Goal: Transaction & Acquisition: Purchase product/service

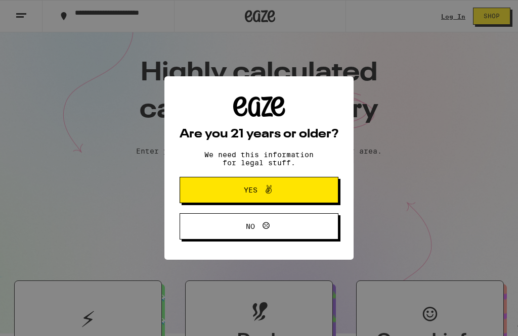
click at [292, 186] on span "Yes" at bounding box center [258, 190] width 77 height 13
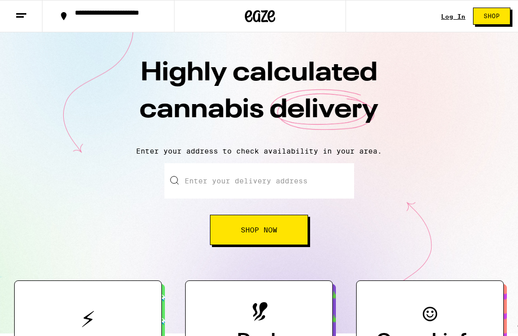
click at [450, 19] on link "Log In" at bounding box center [453, 16] width 24 height 7
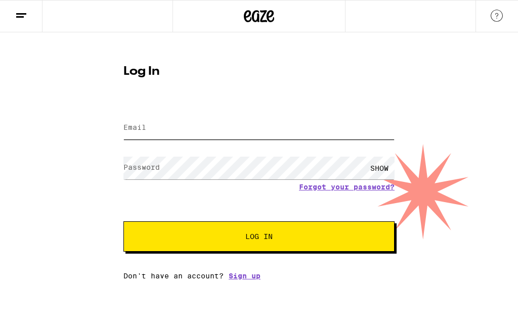
click at [264, 128] on input "Email" at bounding box center [258, 128] width 271 height 23
type input "[PERSON_NAME][EMAIL_ADDRESS][DOMAIN_NAME]"
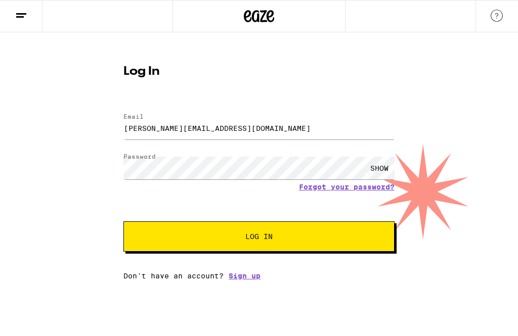
click at [259, 238] on button "Log In" at bounding box center [258, 236] width 271 height 30
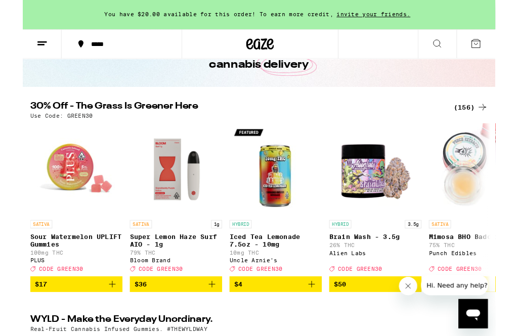
scroll to position [77, 0]
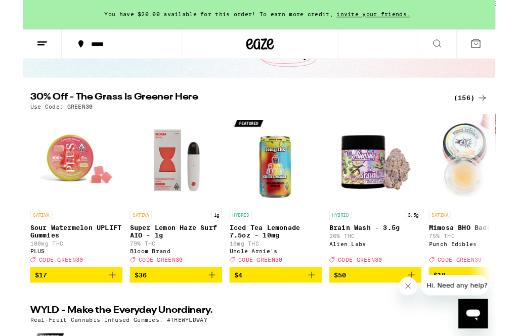
click at [495, 112] on div "(156)" at bounding box center [490, 108] width 37 height 12
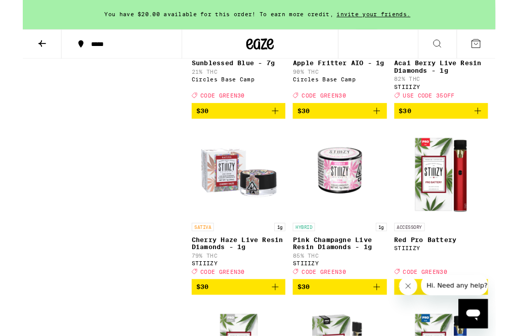
scroll to position [5646, 0]
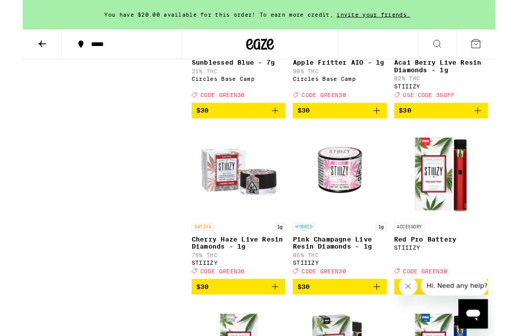
click at [237, 73] on p "Sunblessed Blue - 7g" at bounding box center [236, 69] width 103 height 8
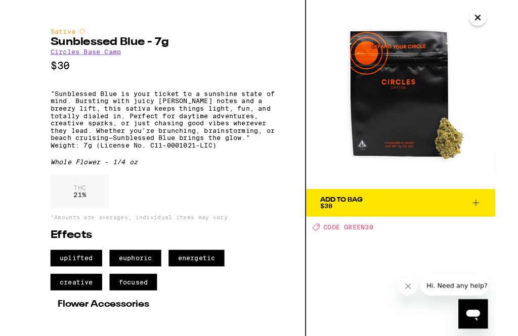
click at [432, 223] on span "Add To Bag $30" at bounding box center [414, 222] width 177 height 14
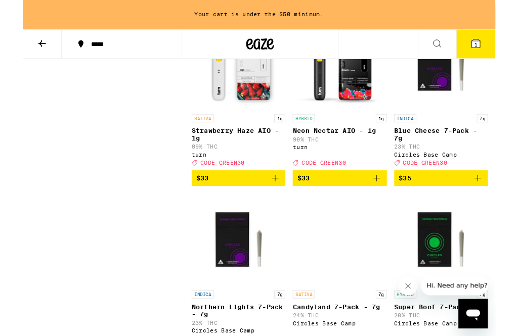
scroll to position [7497, 0]
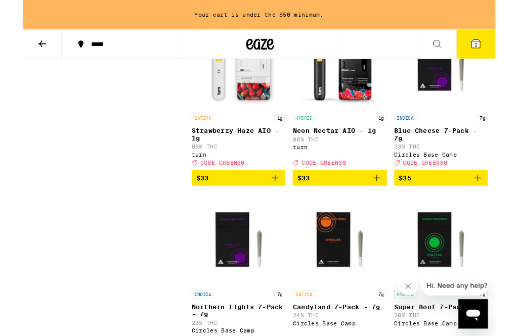
click at [264, 8] on span "$33" at bounding box center [236, 2] width 93 height 12
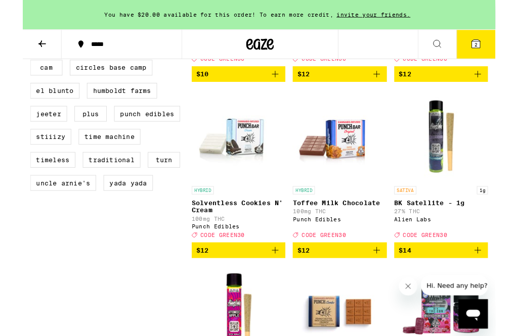
scroll to position [877, 0]
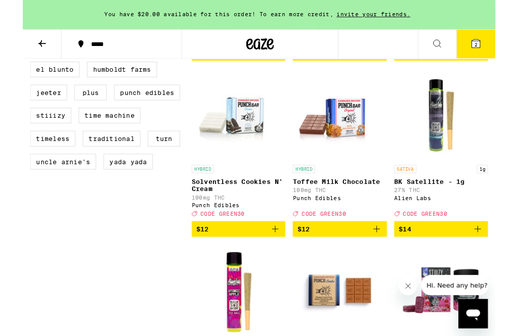
click at [484, 238] on div "Deal Created with Sketch. CODE GREEN30" at bounding box center [458, 234] width 103 height 7
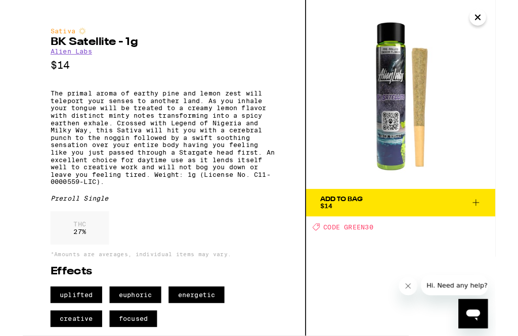
scroll to position [970, 0]
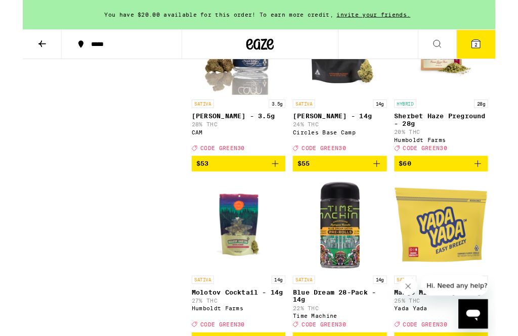
scroll to position [9654, 0]
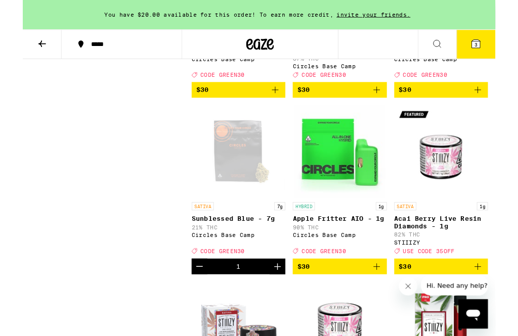
scroll to position [5503, 0]
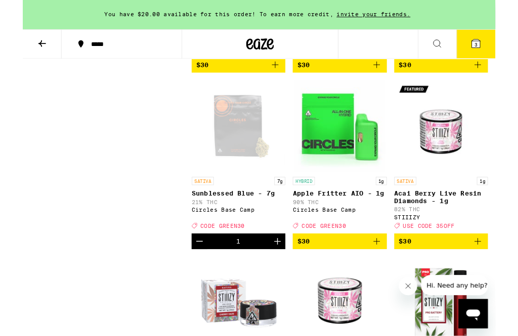
click at [439, 23] on p "Banana Runtz AIO - 1g" at bounding box center [458, 19] width 103 height 8
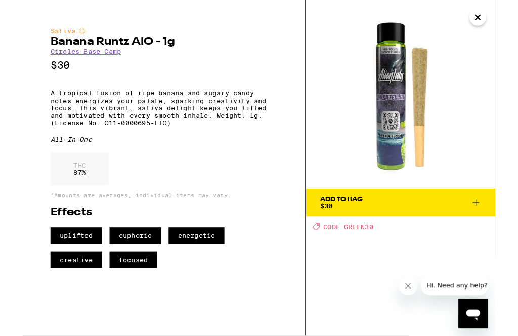
scroll to position [5503, 0]
click at [434, 224] on span "Add To Bag $30" at bounding box center [414, 222] width 177 height 14
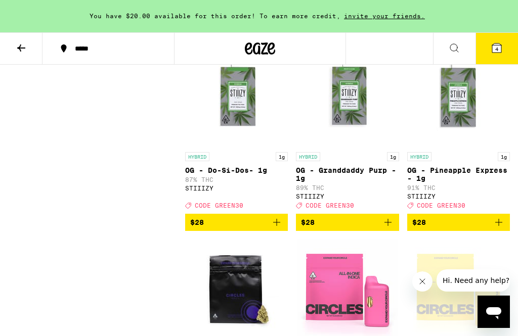
scroll to position [5145, 0]
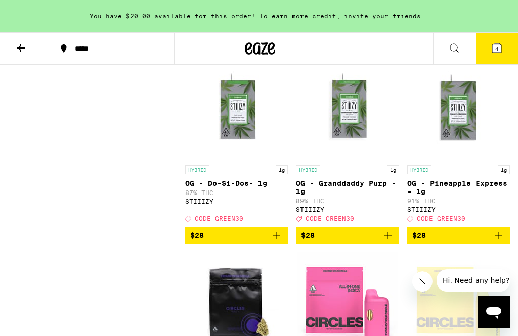
click at [502, 43] on icon at bounding box center [496, 48] width 12 height 12
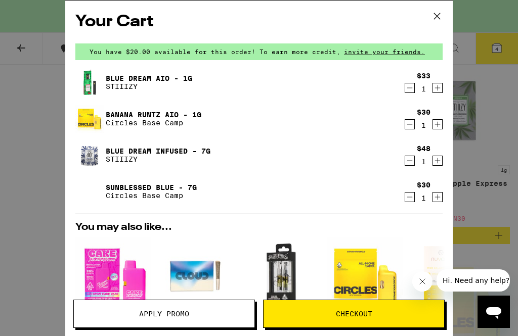
click at [410, 165] on icon "Decrement" at bounding box center [409, 161] width 9 height 12
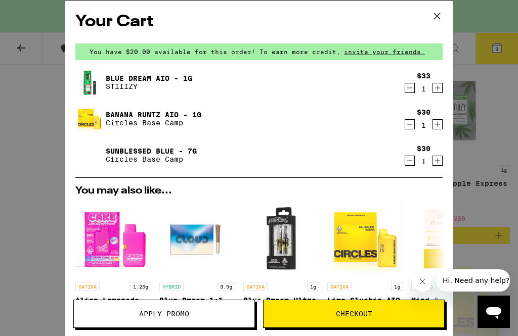
click at [363, 315] on span "Checkout" at bounding box center [354, 313] width 36 height 7
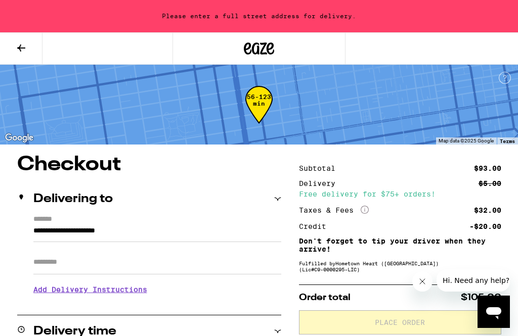
click at [28, 50] on button at bounding box center [21, 49] width 42 height 32
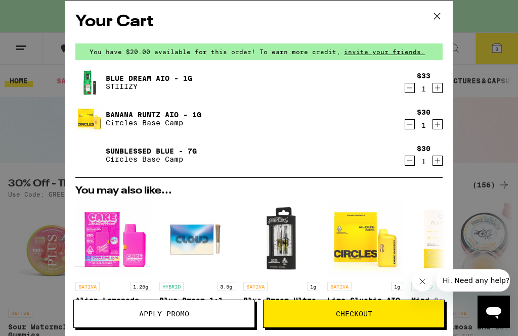
click at [353, 317] on span "Checkout" at bounding box center [354, 313] width 36 height 7
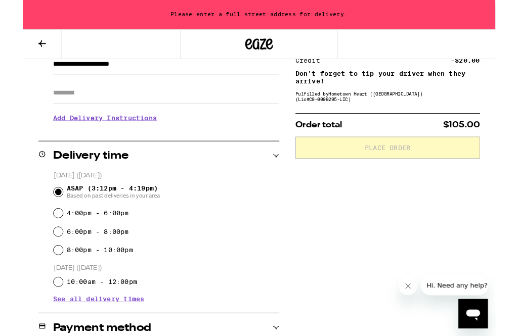
scroll to position [173, 0]
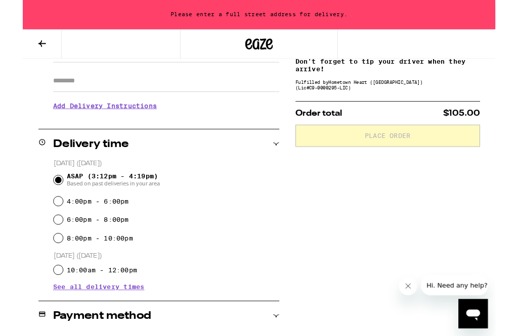
click at [35, 225] on input "4:00pm - 6:00pm" at bounding box center [39, 221] width 10 height 10
radio input "true"
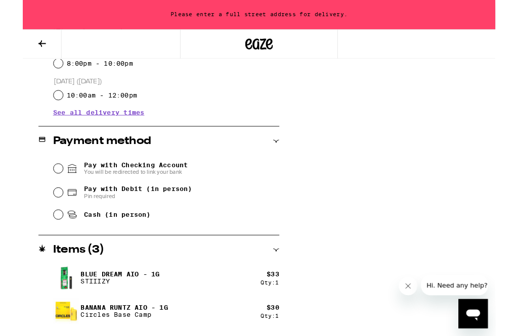
scroll to position [368, 0]
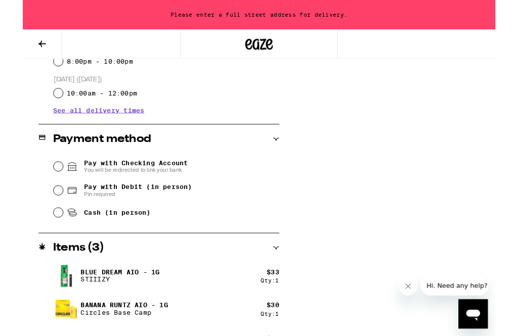
click at [35, 241] on div "Cash (in person)" at bounding box center [157, 233] width 247 height 22
click at [42, 235] on input "Cash (in person)" at bounding box center [39, 233] width 10 height 10
radio input "true"
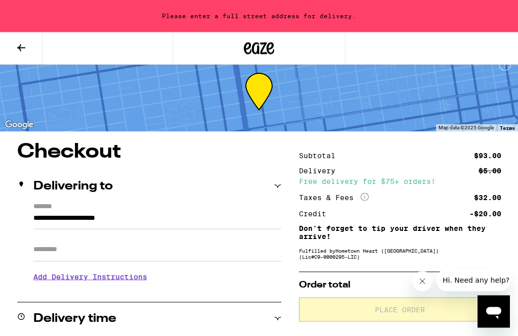
scroll to position [0, 0]
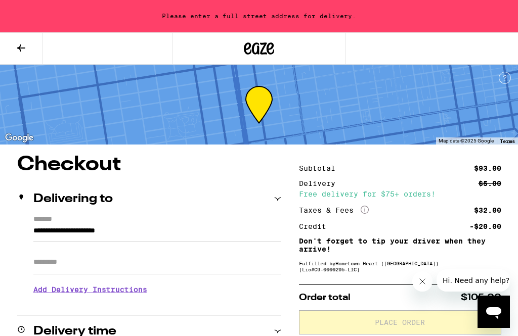
click at [280, 201] on icon at bounding box center [277, 199] width 7 height 7
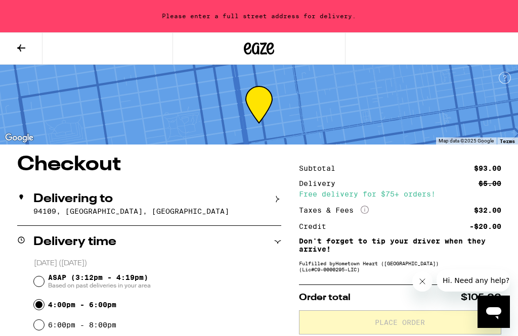
click at [107, 208] on p "94109, [GEOGRAPHIC_DATA], [GEOGRAPHIC_DATA]" at bounding box center [157, 211] width 248 height 8
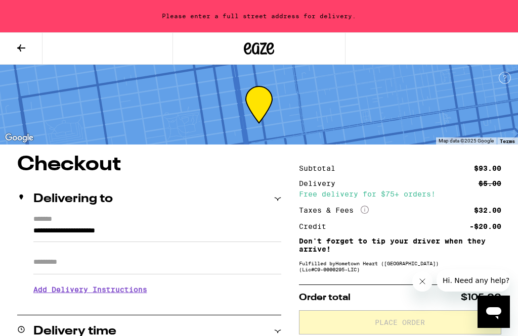
click at [139, 297] on h3 "Add Delivery Instructions" at bounding box center [157, 289] width 248 height 23
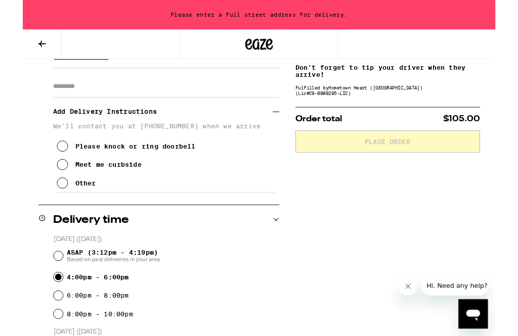
scroll to position [219, 0]
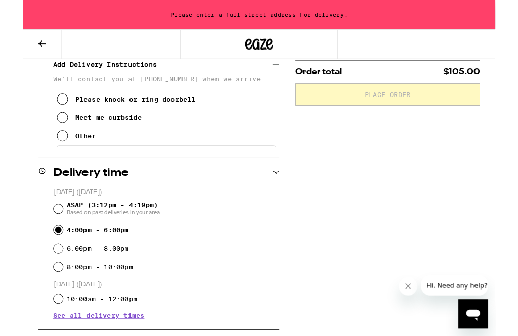
click at [40, 225] on div "ASAP (3:12pm - 4:19pm) Based on past deliveries in your area" at bounding box center [157, 229] width 247 height 26
click at [41, 231] on input "ASAP (3:12pm - 4:19pm) Based on past deliveries in your area" at bounding box center [39, 229] width 10 height 10
radio input "true"
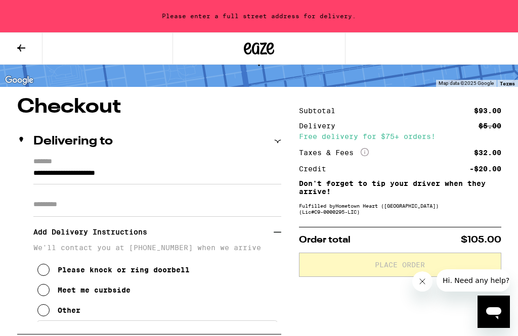
scroll to position [57, 0]
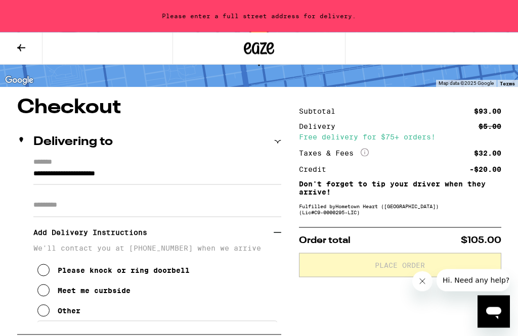
click at [28, 47] on button at bounding box center [21, 49] width 42 height 32
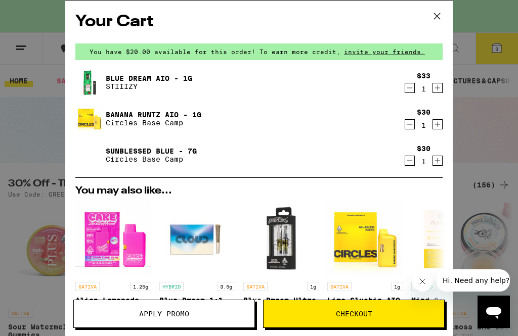
click at [374, 314] on span "Checkout" at bounding box center [353, 313] width 181 height 7
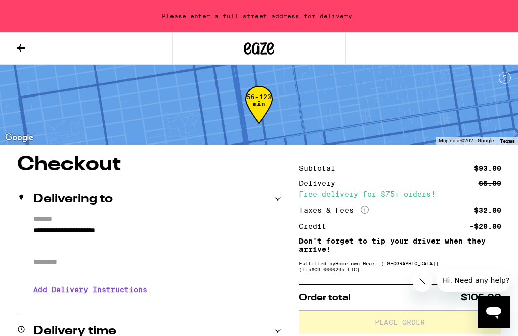
click at [277, 204] on div "Delivering to" at bounding box center [149, 199] width 264 height 12
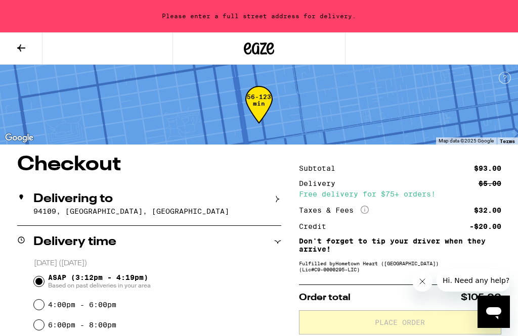
click at [121, 206] on div "Delivering to [GEOGRAPHIC_DATA], [GEOGRAPHIC_DATA]" at bounding box center [149, 204] width 264 height 42
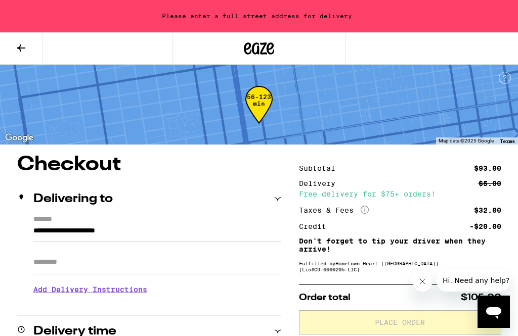
click at [118, 228] on input "**********" at bounding box center [157, 233] width 248 height 17
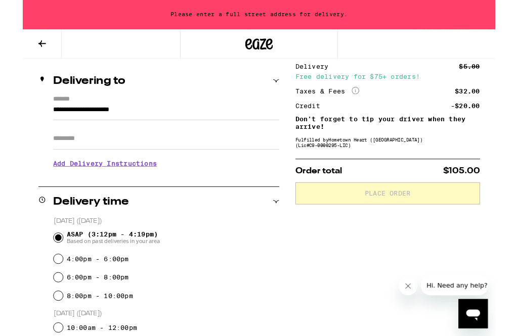
scroll to position [111, 0]
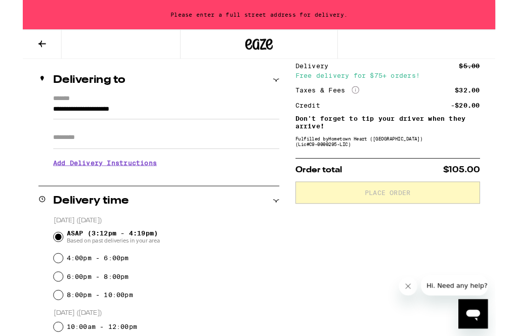
click at [152, 127] on input "**********" at bounding box center [157, 122] width 248 height 17
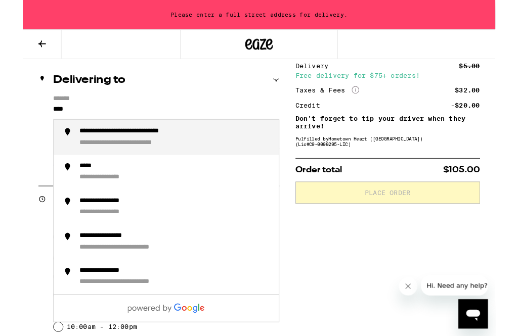
type input "***"
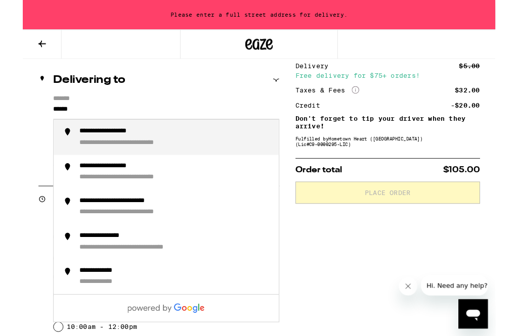
click at [145, 149] on div "**********" at bounding box center [108, 145] width 92 height 10
type input "**********"
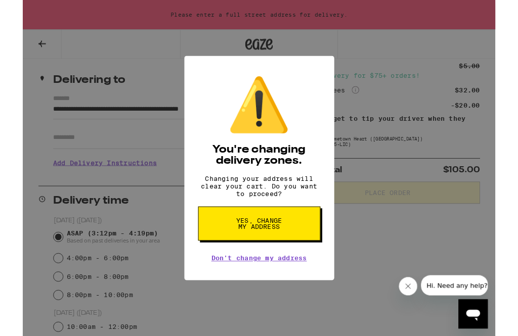
click at [277, 252] on span "Yes, change my address" at bounding box center [259, 245] width 52 height 14
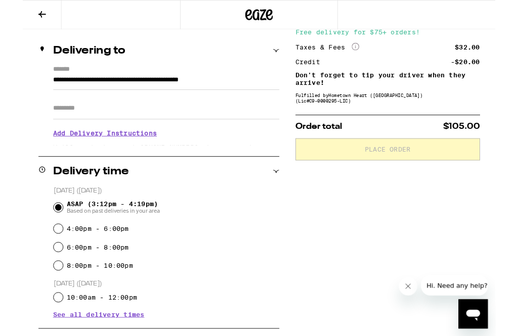
radio input "false"
type input "**********"
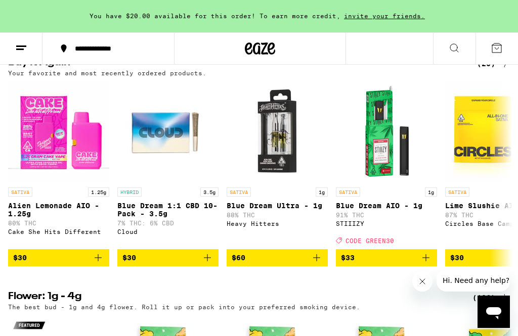
scroll to position [815, 0]
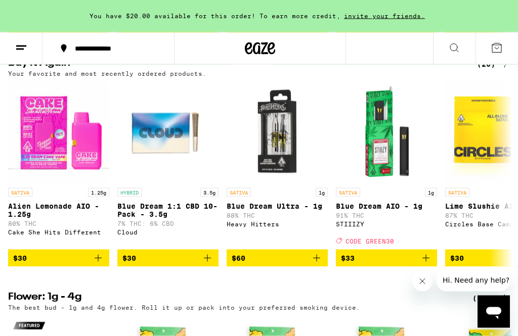
click at [386, 264] on span "$33" at bounding box center [386, 258] width 91 height 12
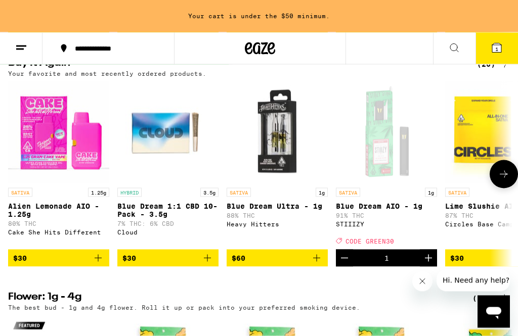
scroll to position [815, 0]
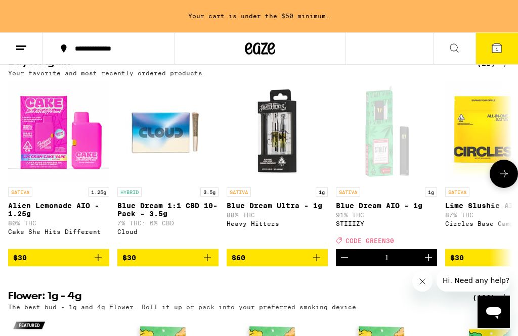
click at [424, 264] on icon "Increment" at bounding box center [428, 258] width 12 height 12
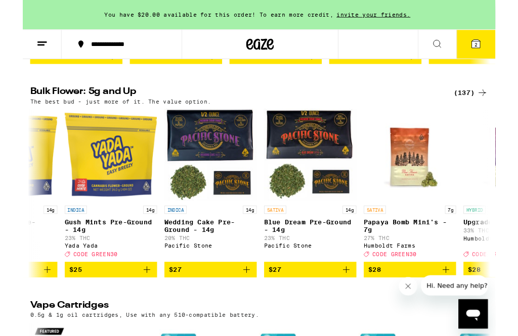
scroll to position [0, 181]
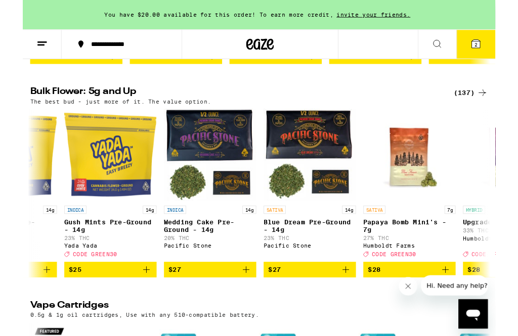
click at [320, 302] on span "$27" at bounding box center [314, 296] width 91 height 12
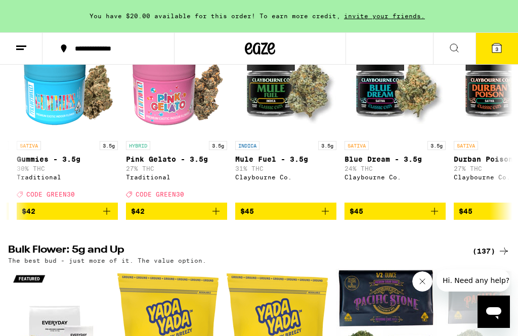
scroll to position [0, 5344]
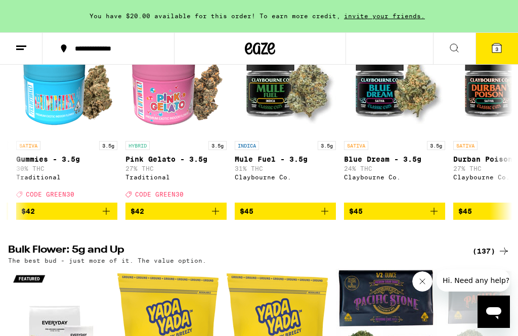
click at [493, 51] on icon at bounding box center [496, 47] width 9 height 9
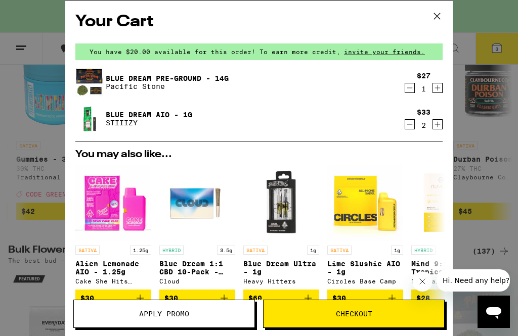
click at [91, 77] on img at bounding box center [89, 82] width 28 height 28
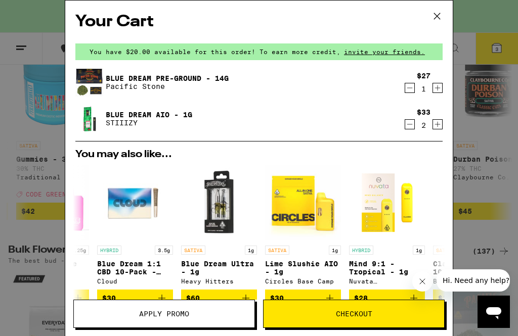
click at [490, 73] on div "Your Cart You have $20.00 available for this order! To earn more credit, invite…" at bounding box center [259, 168] width 518 height 336
click at [513, 189] on div "Your Cart You have $20.00 available for this order! To earn more credit, invite…" at bounding box center [259, 168] width 518 height 336
click at [442, 8] on button at bounding box center [436, 17] width 31 height 32
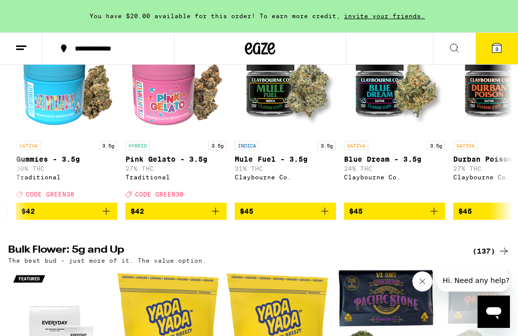
click at [437, 17] on div "Your Cart You have $20.00 available for this order! To earn more credit, invite…" at bounding box center [259, 168] width 518 height 336
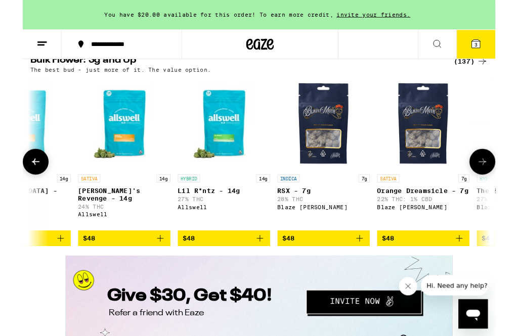
scroll to position [0, 4427]
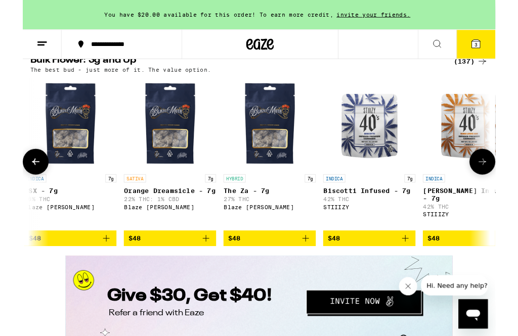
click at [505, 184] on icon at bounding box center [504, 177] width 12 height 12
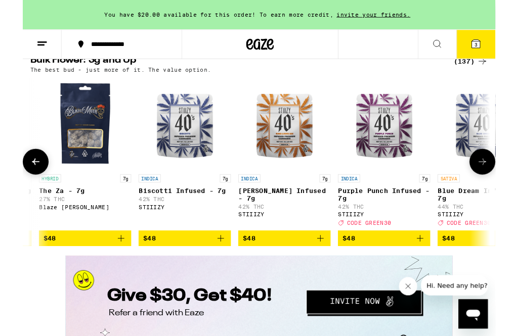
scroll to position [0, 5096]
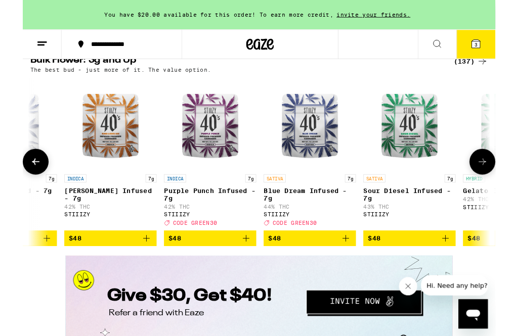
click at [315, 221] on p "Blue Dream Infused - 7g" at bounding box center [314, 213] width 101 height 16
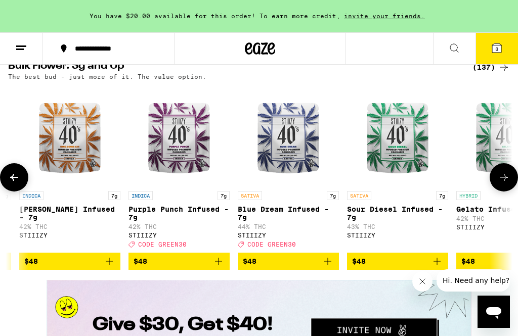
scroll to position [0, 5134]
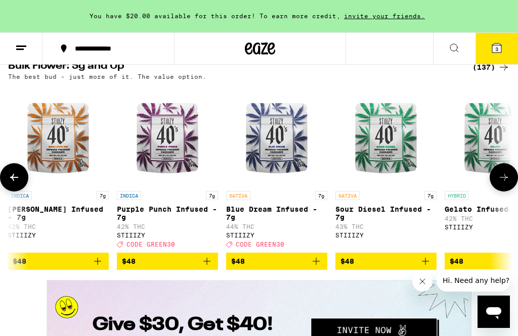
click at [297, 267] on span "$48" at bounding box center [276, 261] width 91 height 12
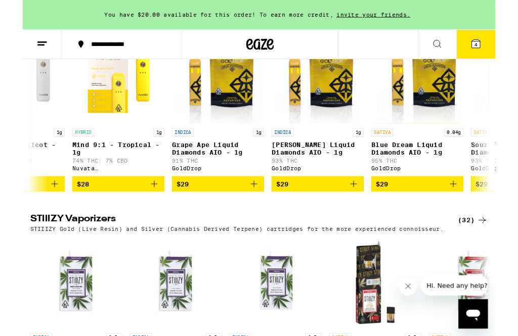
scroll to position [0, 1375]
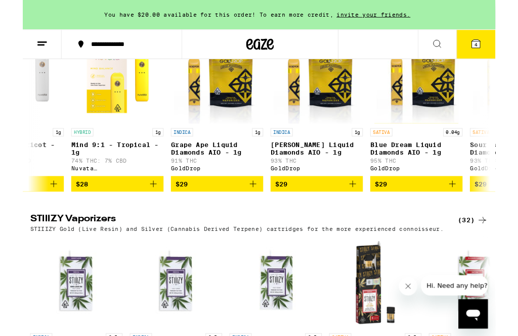
click at [440, 208] on span "$29" at bounding box center [431, 202] width 91 height 12
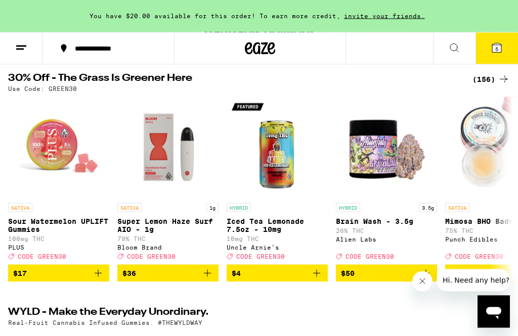
scroll to position [0, 0]
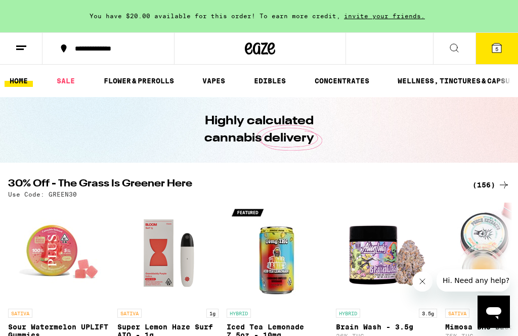
click at [497, 48] on span "5" at bounding box center [496, 49] width 3 height 6
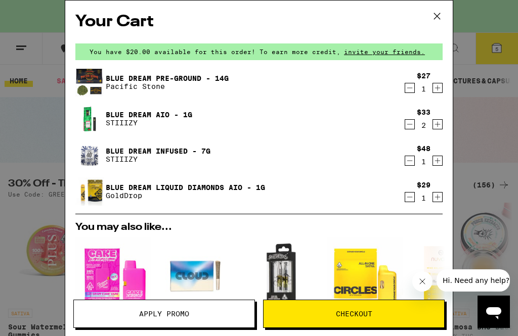
click at [411, 160] on icon "Decrement" at bounding box center [409, 161] width 9 height 12
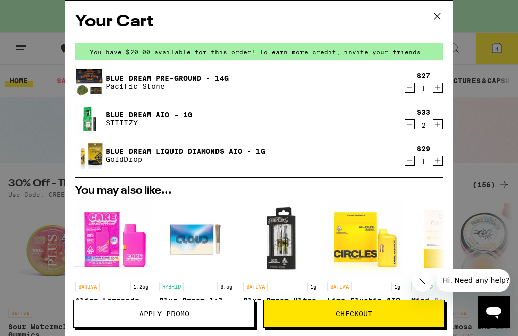
click at [93, 158] on img at bounding box center [89, 155] width 28 height 31
click at [102, 155] on img at bounding box center [89, 155] width 28 height 31
click at [435, 24] on button at bounding box center [436, 17] width 31 height 32
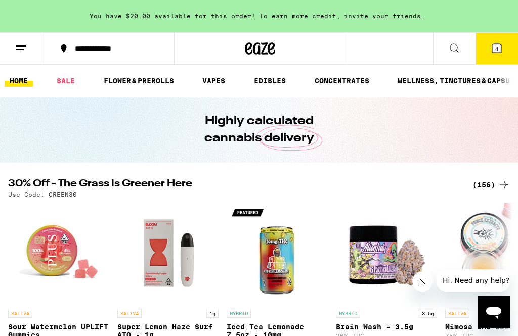
click at [455, 271] on button "Hi. Need any help?" at bounding box center [475, 281] width 79 height 22
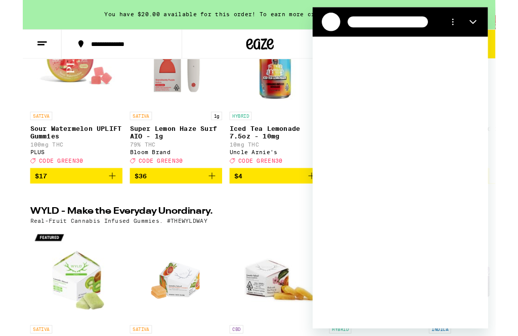
scroll to position [310, 0]
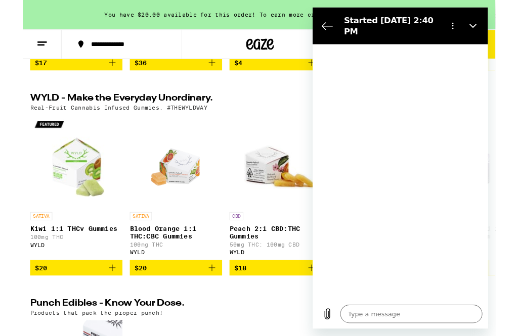
click at [281, 73] on span "$4" at bounding box center [277, 69] width 91 height 12
type textarea "x"
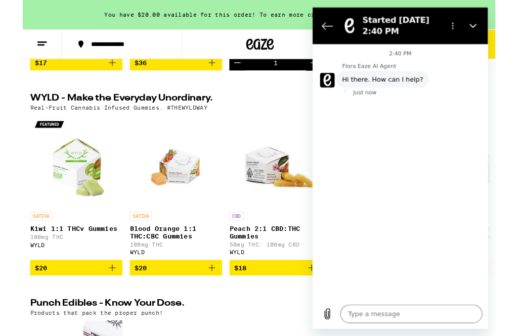
click at [321, 27] on button "Back to the conversation list" at bounding box center [328, 27] width 20 height 20
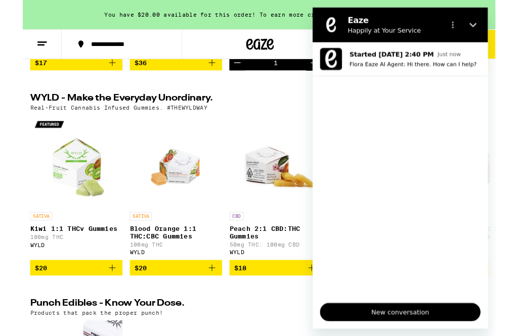
click at [490, 26] on icon "Close" at bounding box center [488, 26] width 8 height 5
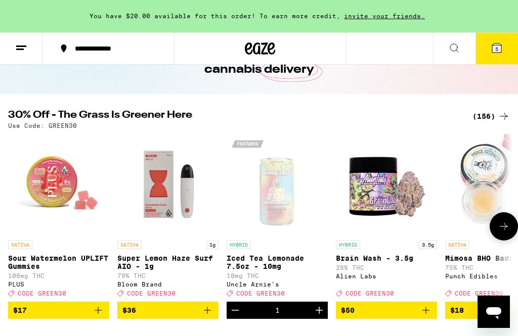
scroll to position [0, 0]
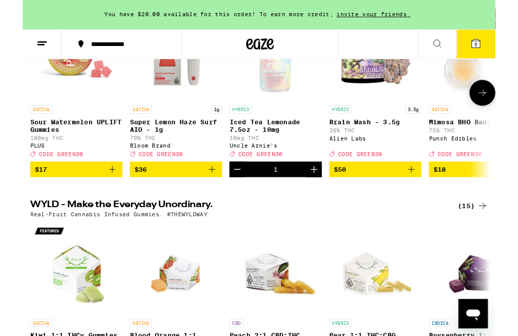
click at [505, 108] on icon at bounding box center [504, 102] width 12 height 12
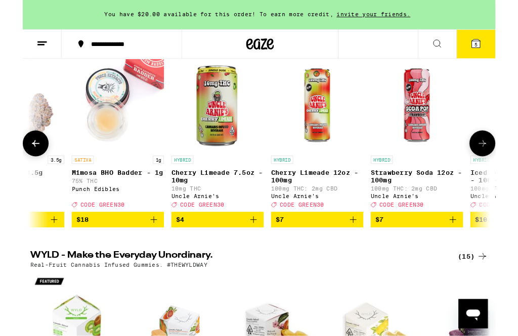
click at [511, 162] on button at bounding box center [503, 157] width 28 height 28
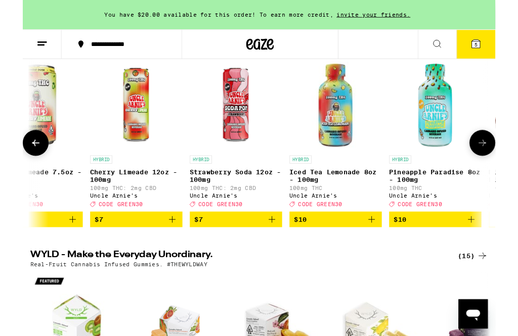
scroll to position [0, 783]
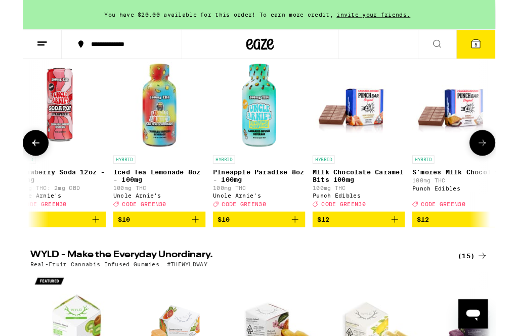
click at [507, 169] on button at bounding box center [503, 157] width 28 height 28
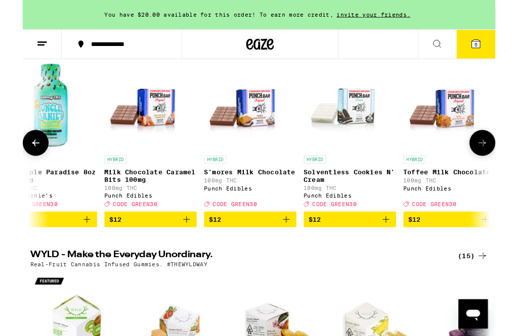
scroll to position [0, 1174]
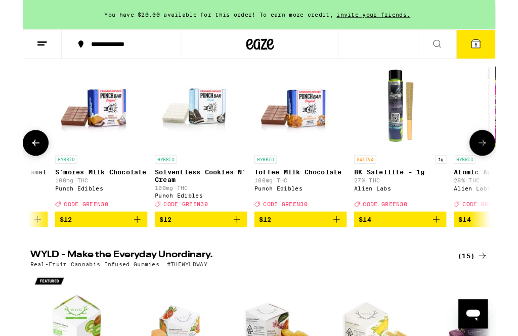
click at [508, 163] on icon at bounding box center [504, 157] width 12 height 12
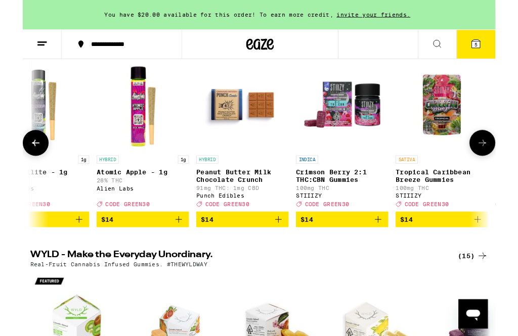
scroll to position [0, 1566]
click at [513, 166] on button at bounding box center [503, 157] width 28 height 28
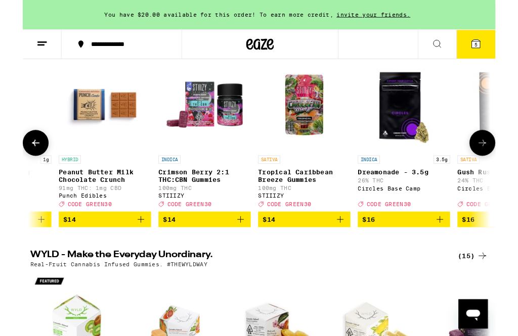
scroll to position [0, 1957]
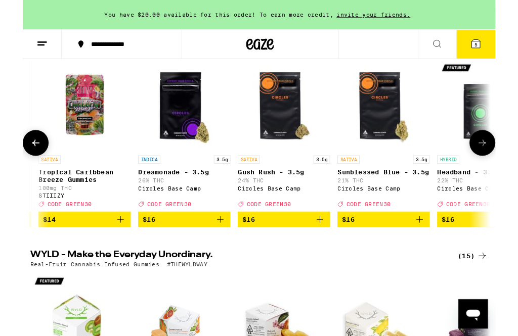
click at [506, 163] on icon at bounding box center [504, 157] width 12 height 12
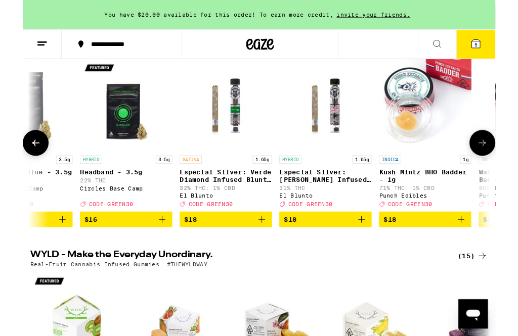
click at [506, 163] on icon at bounding box center [504, 157] width 12 height 12
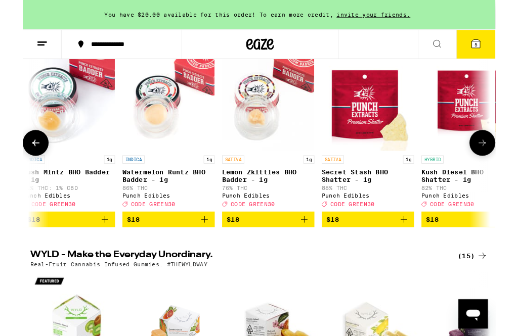
scroll to position [0, 2740]
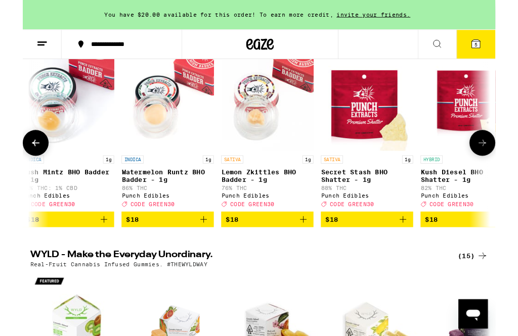
click at [508, 163] on icon at bounding box center [504, 157] width 12 height 12
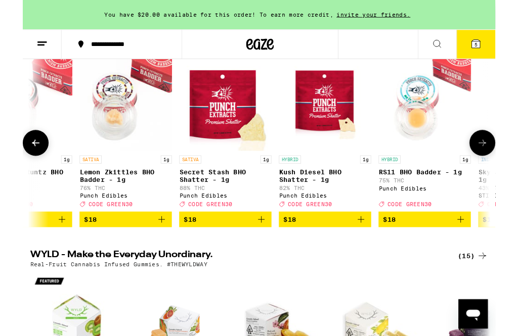
scroll to position [0, 3131]
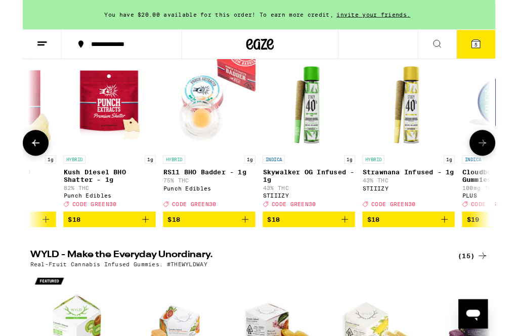
click at [506, 163] on icon at bounding box center [504, 157] width 12 height 12
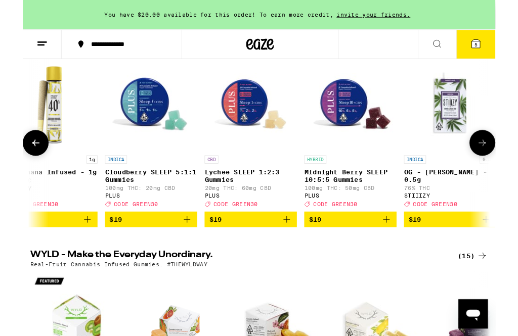
click at [506, 169] on button at bounding box center [503, 157] width 28 height 28
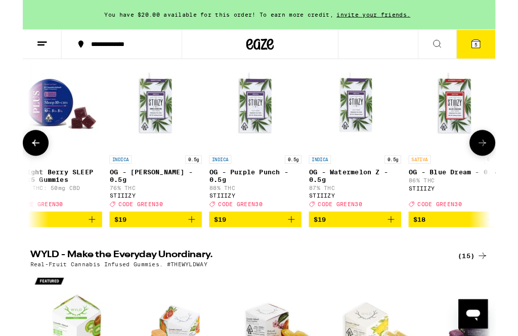
scroll to position [0, 3914]
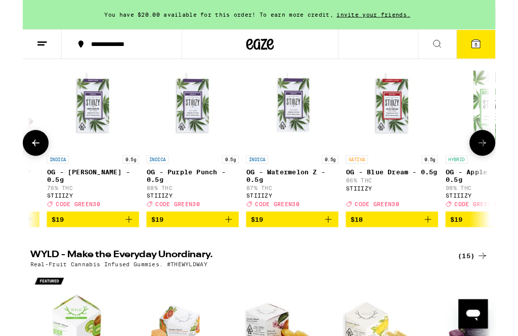
click at [506, 163] on icon at bounding box center [504, 157] width 12 height 12
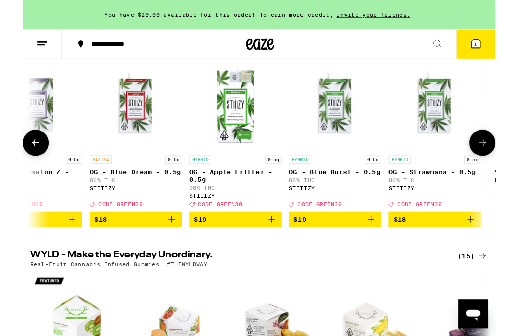
scroll to position [0, 4305]
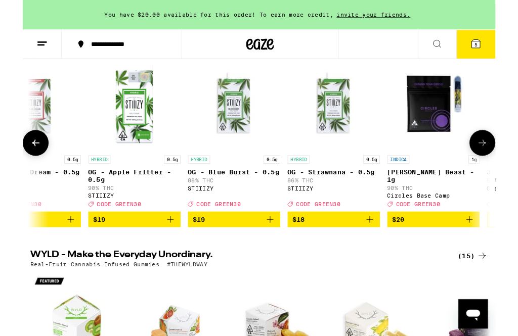
click at [504, 169] on button at bounding box center [503, 157] width 28 height 28
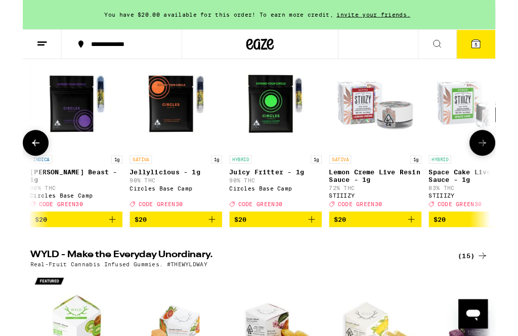
click at [509, 163] on icon at bounding box center [504, 157] width 12 height 12
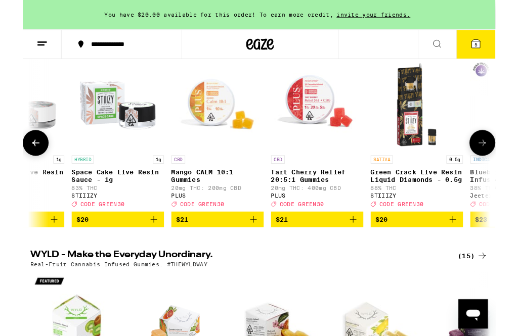
scroll to position [0, 5088]
click at [511, 162] on button at bounding box center [503, 157] width 28 height 28
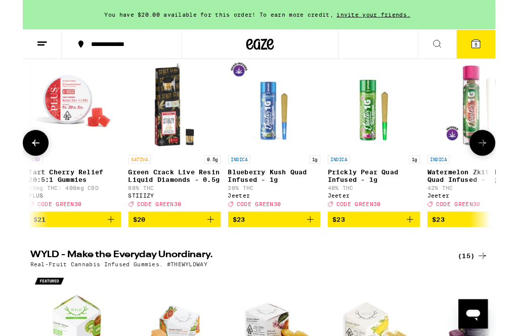
scroll to position [0, 5479]
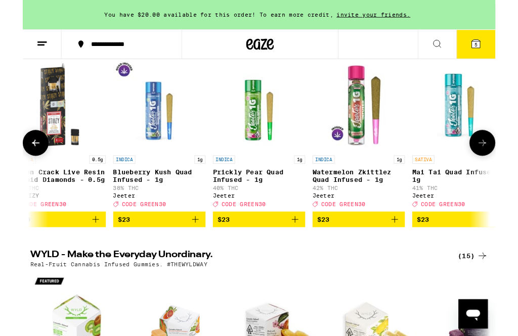
click at [500, 171] on button at bounding box center [503, 157] width 28 height 28
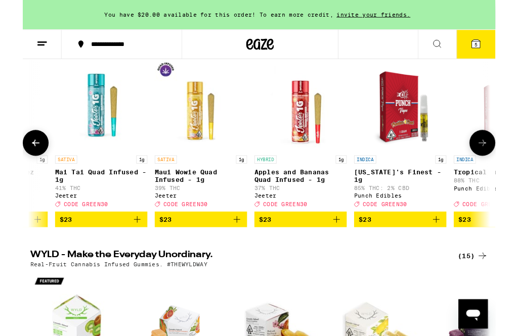
click at [508, 171] on button at bounding box center [503, 157] width 28 height 28
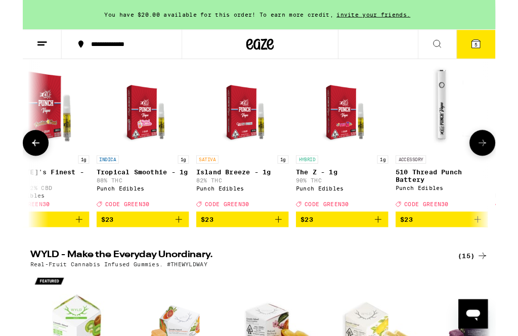
click at [513, 167] on button at bounding box center [503, 157] width 28 height 28
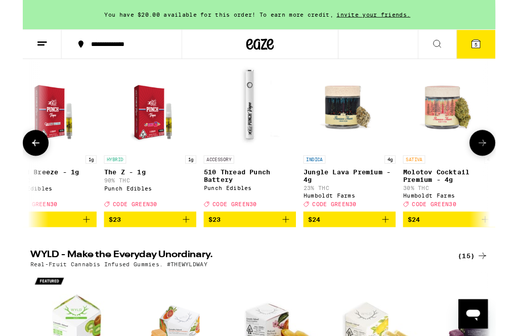
scroll to position [0, 6654]
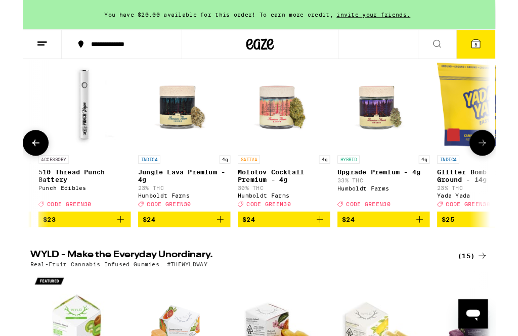
click at [513, 165] on button at bounding box center [503, 157] width 28 height 28
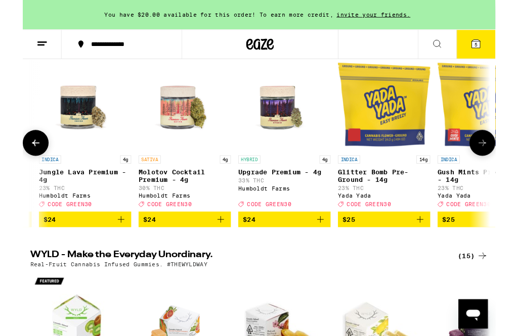
scroll to position [0, 7045]
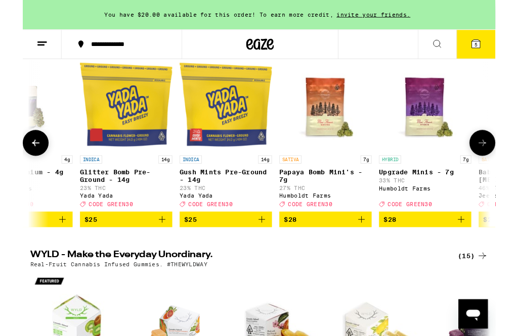
click at [501, 168] on button at bounding box center [503, 157] width 28 height 28
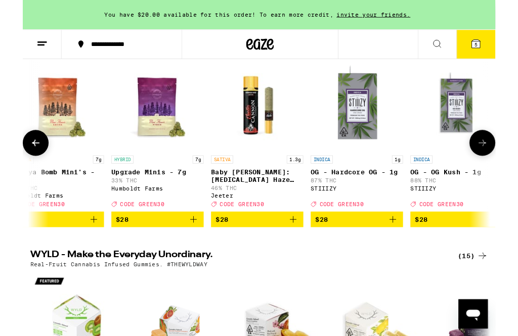
scroll to position [0, 7436]
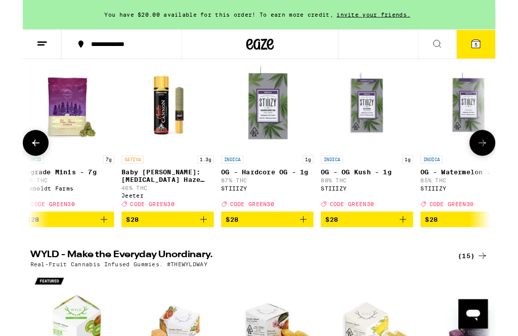
click at [511, 167] on button at bounding box center [503, 157] width 28 height 28
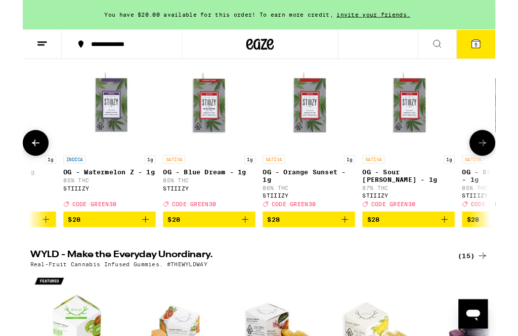
click at [508, 162] on icon at bounding box center [504, 157] width 12 height 12
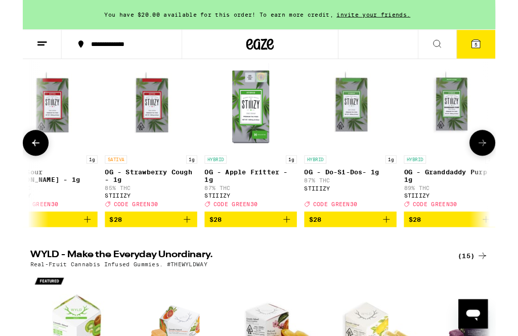
click at [506, 168] on button at bounding box center [503, 157] width 28 height 28
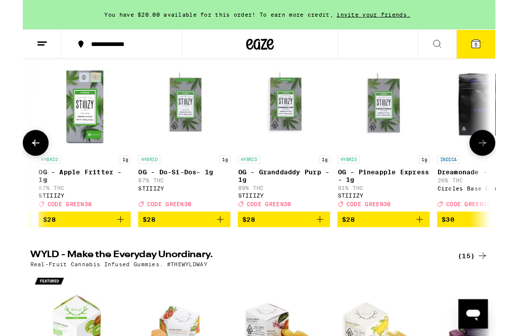
scroll to position [0, 8610]
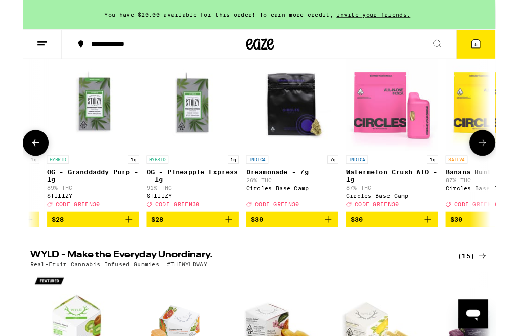
click at [507, 163] on icon at bounding box center [504, 157] width 12 height 12
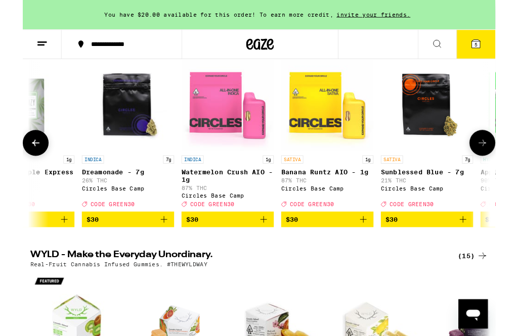
scroll to position [0, 9002]
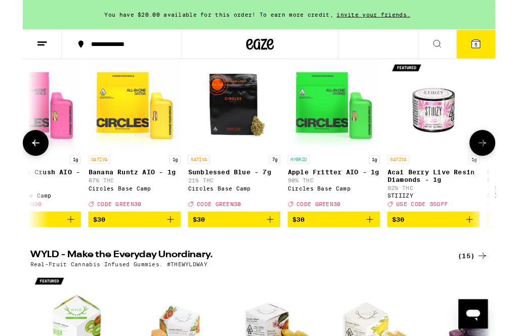
click at [510, 163] on button at bounding box center [503, 157] width 28 height 28
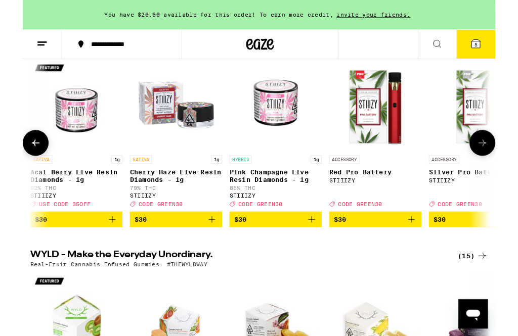
scroll to position [0, 9393]
click at [504, 163] on icon at bounding box center [504, 157] width 12 height 12
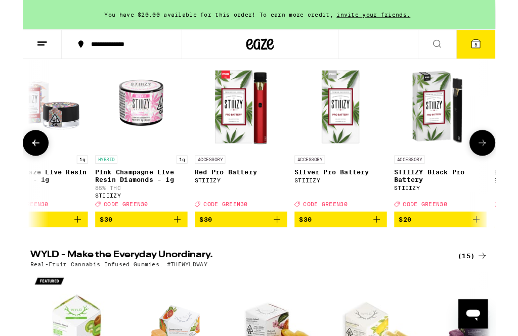
scroll to position [0, 9785]
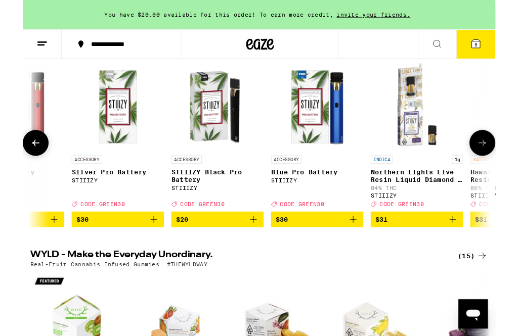
click at [507, 163] on icon at bounding box center [504, 157] width 12 height 12
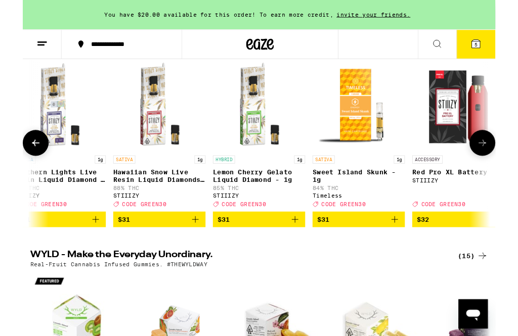
click at [508, 169] on button at bounding box center [503, 157] width 28 height 28
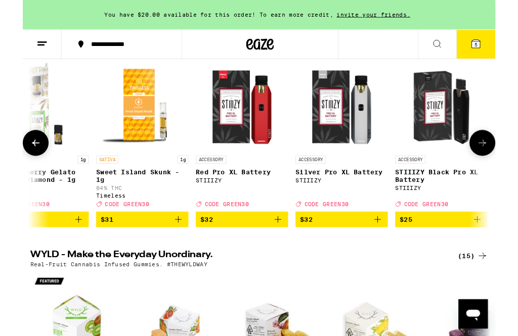
scroll to position [0, 10567]
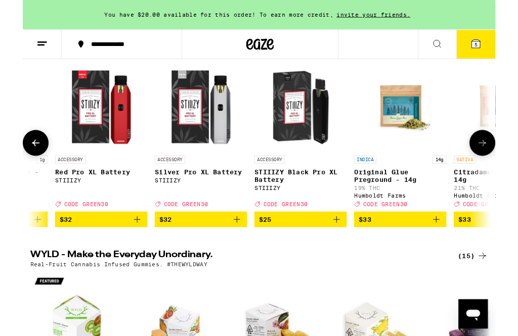
click at [512, 166] on button at bounding box center [503, 157] width 28 height 28
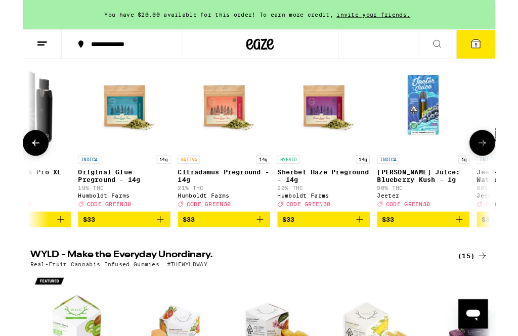
scroll to position [0, 10959]
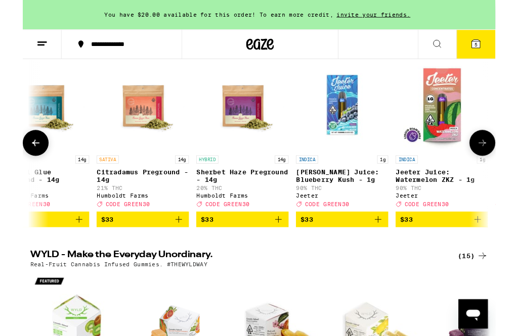
click at [512, 166] on button at bounding box center [503, 157] width 28 height 28
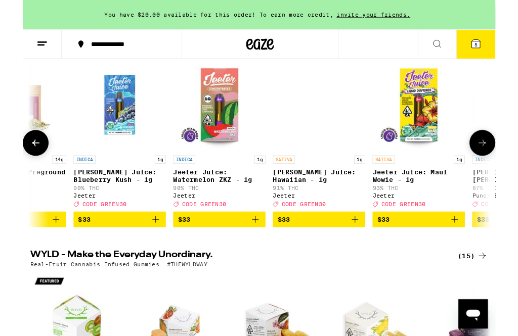
scroll to position [0, 11350]
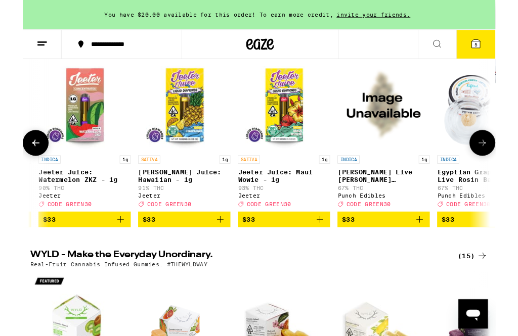
click at [508, 171] on button at bounding box center [503, 157] width 28 height 28
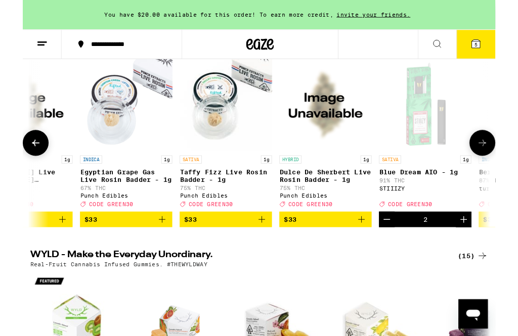
click at [506, 163] on icon at bounding box center [504, 157] width 12 height 12
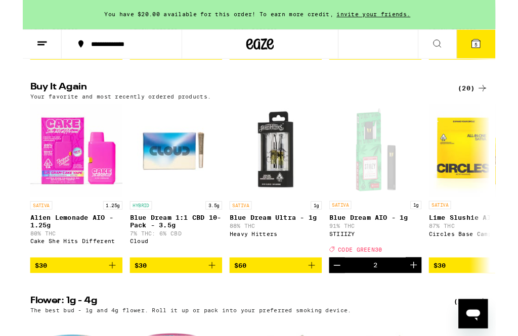
scroll to position [789, 0]
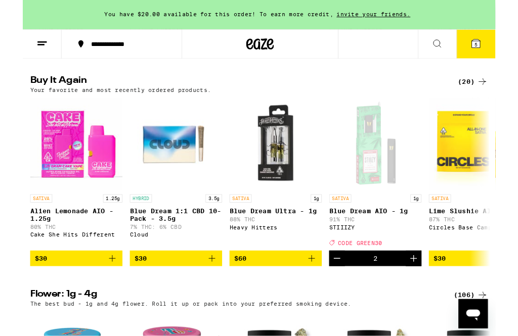
click at [345, 290] on icon "Decrement" at bounding box center [344, 284] width 12 height 12
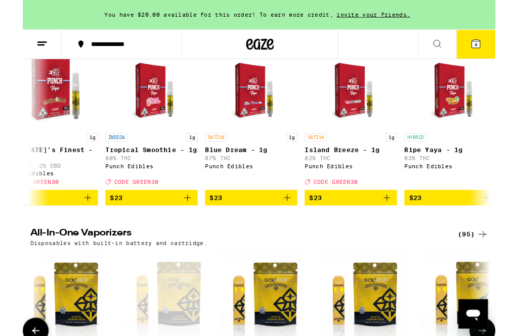
scroll to position [0, 2103]
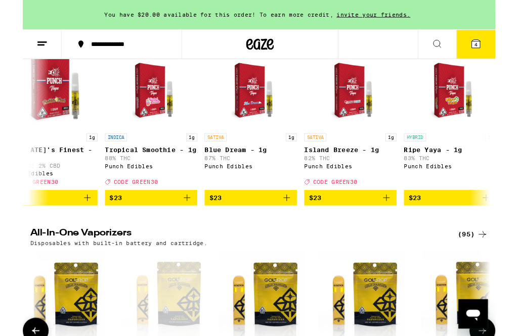
click at [260, 223] on span "$23" at bounding box center [249, 217] width 91 height 12
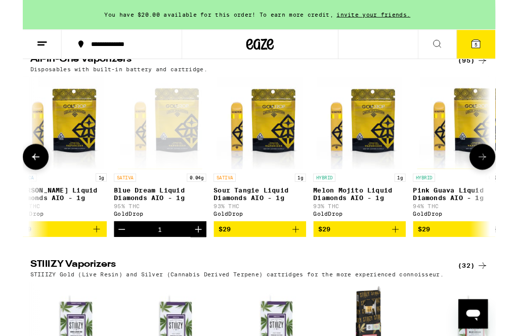
scroll to position [0, 1656]
click at [496, 55] on button "5" at bounding box center [496, 48] width 42 height 31
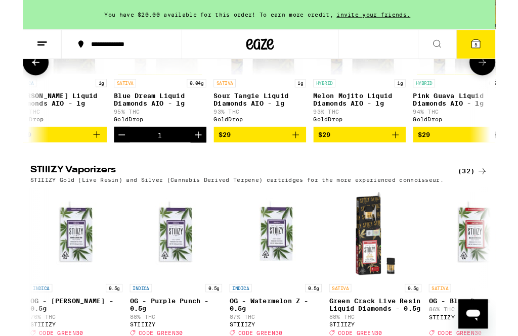
click at [496, 54] on button "5" at bounding box center [496, 48] width 42 height 31
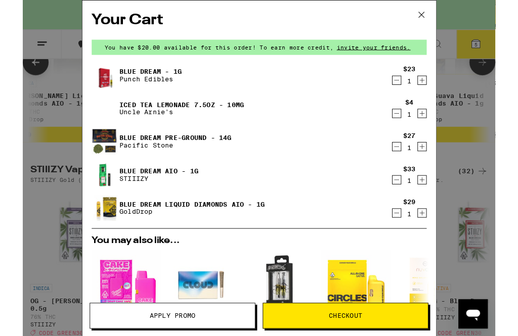
click at [411, 129] on icon "Decrement" at bounding box center [409, 124] width 9 height 12
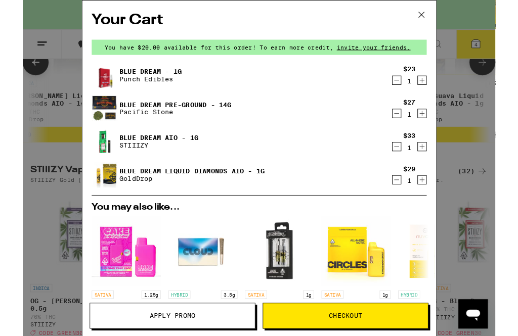
click at [411, 86] on icon "Decrement" at bounding box center [409, 88] width 9 height 12
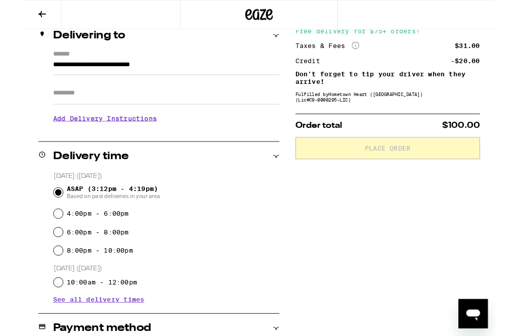
scroll to position [129, 0]
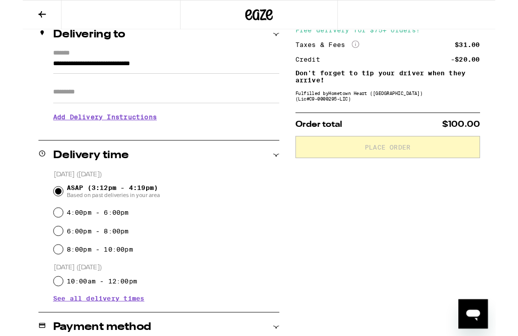
click at [48, 257] on label "6:00pm - 8:00pm" at bounding box center [82, 253] width 68 height 8
click at [44, 258] on input "6:00pm - 8:00pm" at bounding box center [39, 253] width 10 height 10
radio input "true"
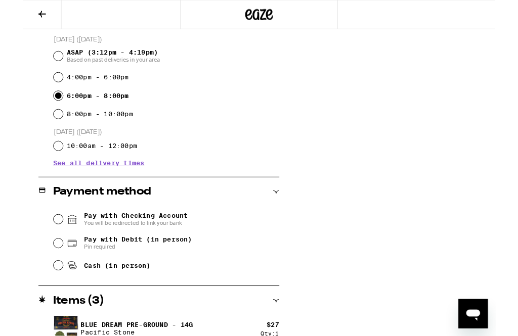
click at [41, 292] on input "Cash (in person)" at bounding box center [39, 291] width 10 height 10
radio input "true"
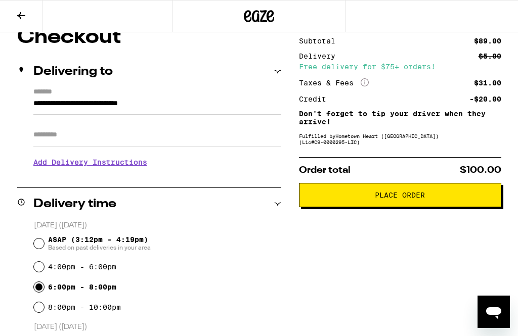
scroll to position [84, 0]
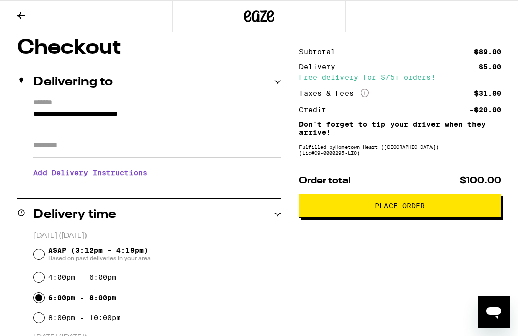
click at [410, 218] on button "Place Order" at bounding box center [400, 206] width 202 height 24
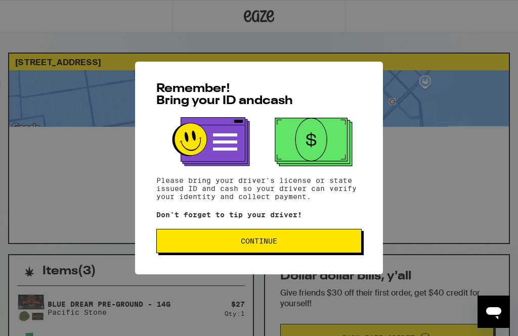
click at [280, 248] on button "Continue" at bounding box center [258, 241] width 205 height 24
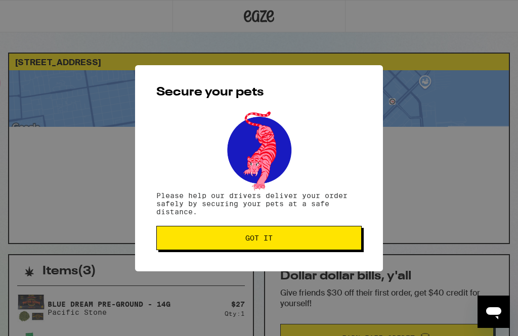
click at [293, 240] on span "Got it" at bounding box center [259, 238] width 188 height 7
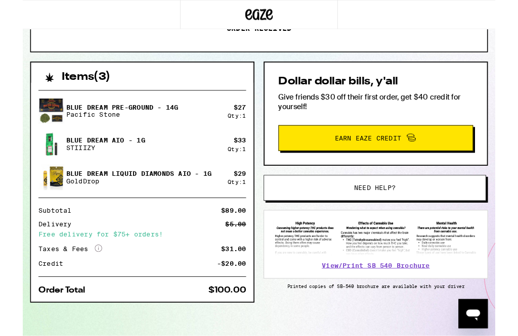
scroll to position [193, 0]
